Goal: Find specific page/section: Find specific page/section

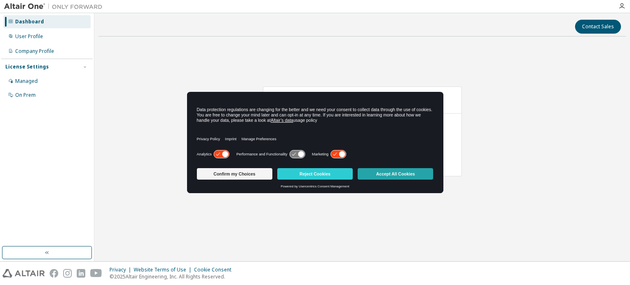
click at [402, 176] on button "Accept All Cookies" at bounding box center [395, 173] width 75 height 11
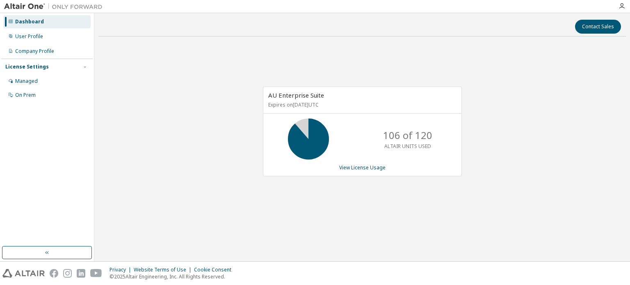
click at [240, 18] on div "Contact Sales AU Enterprise Suite Expires on December 26, 2025 UTC 106 of 120 A…" at bounding box center [362, 137] width 528 height 240
drag, startPoint x: 240, startPoint y: 18, endPoint x: 206, endPoint y: 5, distance: 37.0
click at [236, 16] on div "Contact Sales AU Enterprise Suite Expires on December 26, 2025 UTC 106 of 120 A…" at bounding box center [362, 137] width 536 height 248
click at [192, 39] on div "Contact Sales AU Enterprise Suite Expires on [DATE] UTC 106 of 120 ALTAIR UNITS…" at bounding box center [362, 137] width 528 height 240
click at [372, 75] on div "AU Enterprise Suite Expires on December 26, 2025 UTC 106 of 120 ALTAIR UNITS US…" at bounding box center [362, 135] width 528 height 185
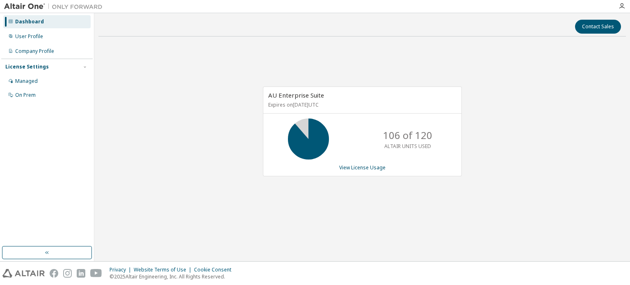
drag, startPoint x: 372, startPoint y: 74, endPoint x: 208, endPoint y: 6, distance: 176.9
click at [370, 72] on div "AU Enterprise Suite Expires on December 26, 2025 UTC 106 of 120 ALTAIR UNITS US…" at bounding box center [362, 135] width 528 height 185
click at [295, 41] on div "Contact Sales AU Enterprise Suite Expires on December 26, 2025 UTC 106 of 120 A…" at bounding box center [362, 137] width 528 height 240
drag, startPoint x: 295, startPoint y: 41, endPoint x: 281, endPoint y: 37, distance: 14.4
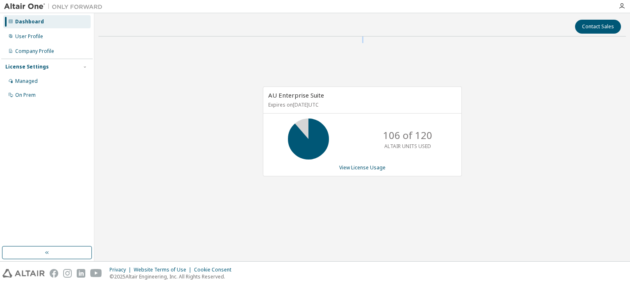
click at [288, 39] on div "Contact Sales AU Enterprise Suite Expires on December 26, 2025 UTC 106 of 120 A…" at bounding box center [362, 137] width 528 height 240
click at [315, 61] on div "AU Enterprise Suite Expires on [DATE] UTC 106 of 120 ALTAIR UNITS USED View Lic…" at bounding box center [362, 135] width 528 height 185
click at [167, 127] on div "AU Enterprise Suite Expires on December 26, 2025 UTC 106 of 120 ALTAIR UNITS US…" at bounding box center [362, 135] width 528 height 185
